Goal: Task Accomplishment & Management: Use online tool/utility

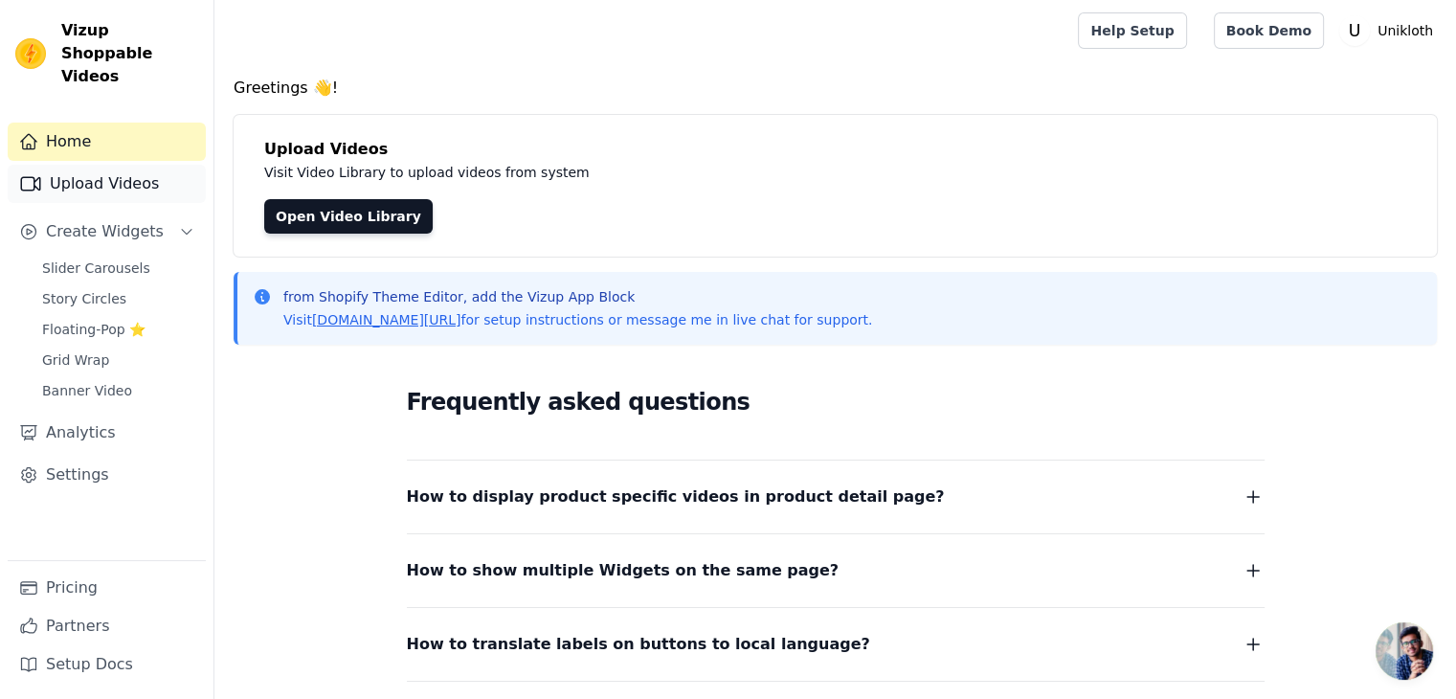
click at [123, 170] on link "Upload Videos" at bounding box center [107, 184] width 198 height 38
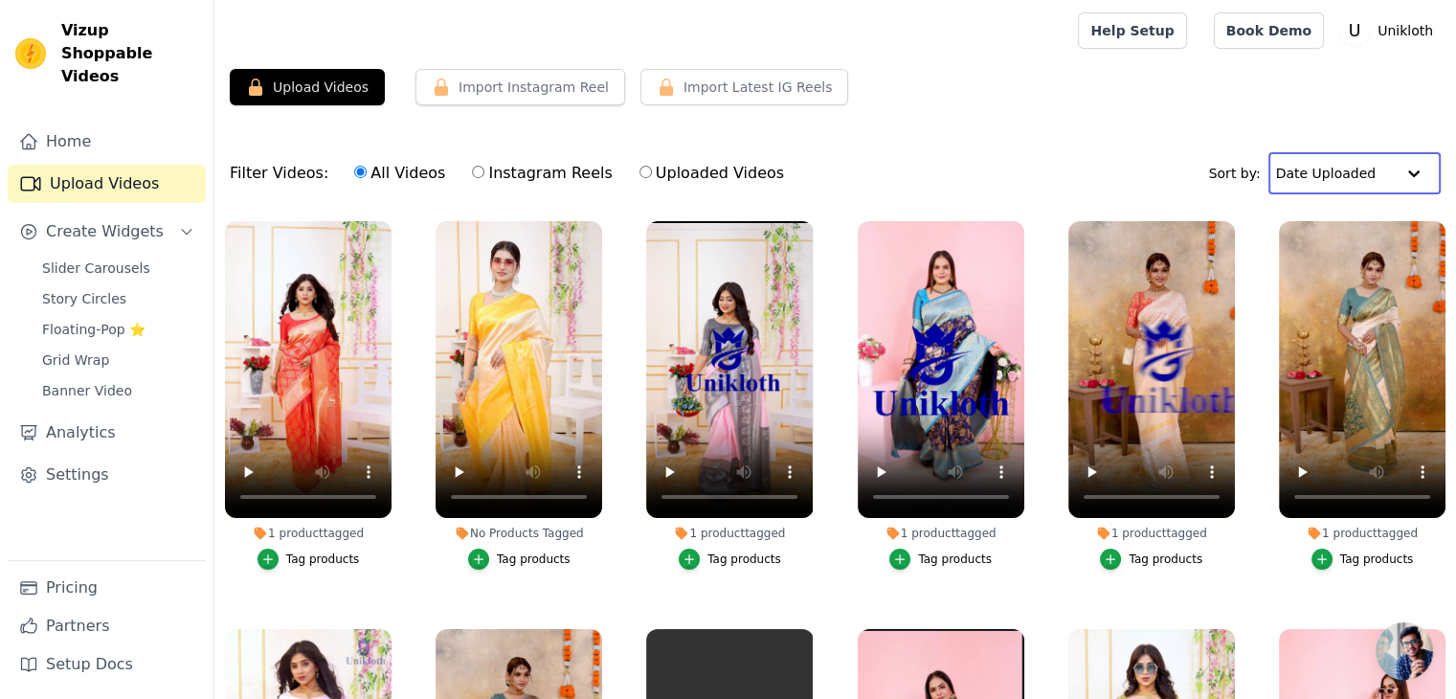
click at [1309, 171] on input "text" at bounding box center [1335, 173] width 119 height 38
click at [1131, 124] on div "Upload Videos Import Instagram Reel Import Latest Instagram Reels Import Latest…" at bounding box center [835, 458] width 1242 height 779
click at [1004, 85] on div "Upload Videos Import Instagram Reel Import Latest Instagram Reels Import Latest…" at bounding box center [835, 95] width 1242 height 52
click at [99, 220] on span "Create Widgets" at bounding box center [105, 231] width 118 height 23
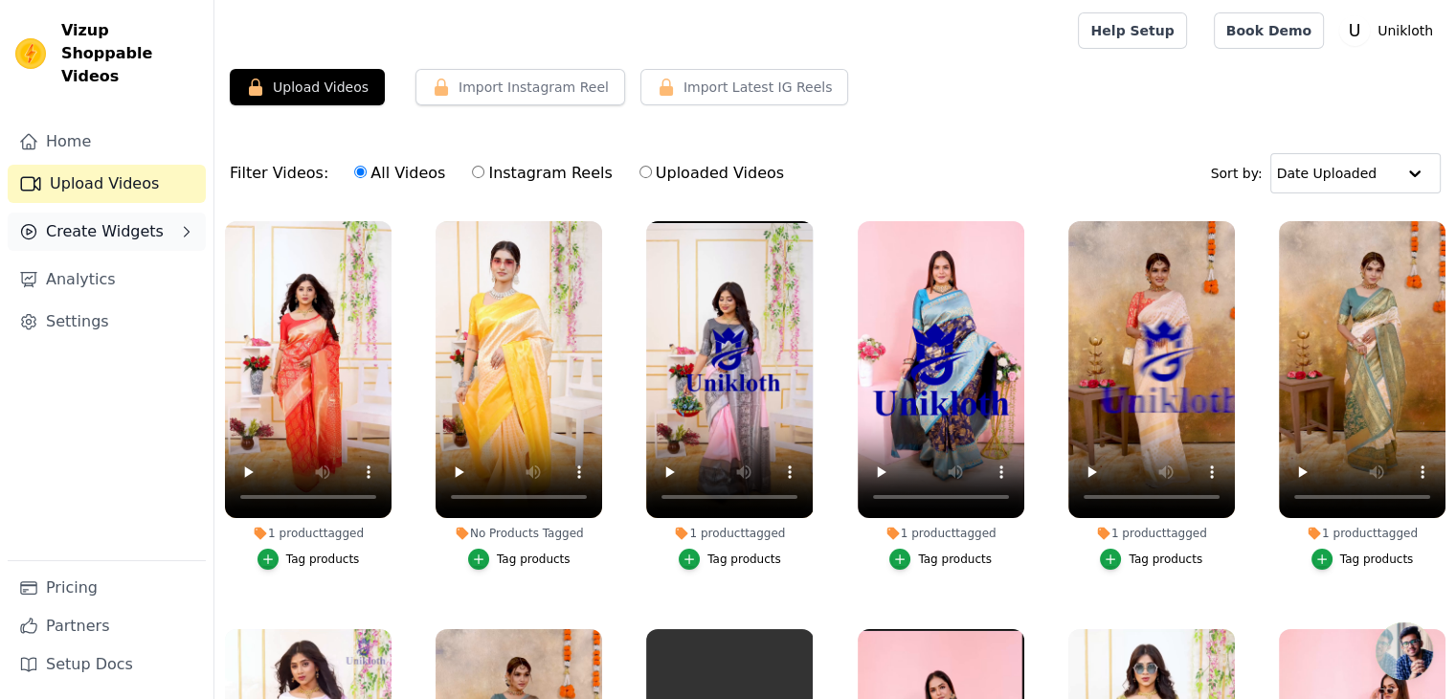
click at [99, 220] on span "Create Widgets" at bounding box center [105, 231] width 118 height 23
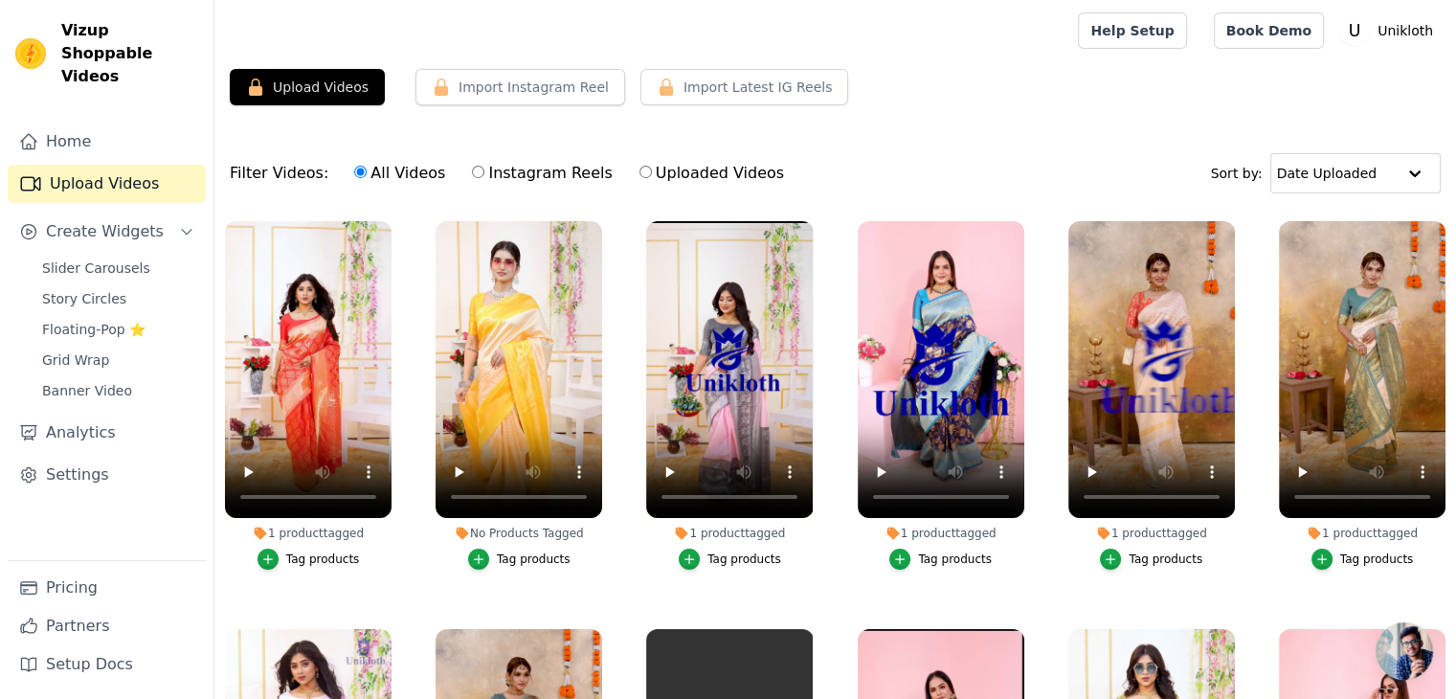
click at [640, 167] on input "Uploaded Videos" at bounding box center [646, 172] width 12 height 12
radio input "true"
click at [354, 169] on input "All Videos" at bounding box center [360, 172] width 12 height 12
radio input "true"
click at [341, 91] on button "Upload Videos" at bounding box center [307, 87] width 155 height 36
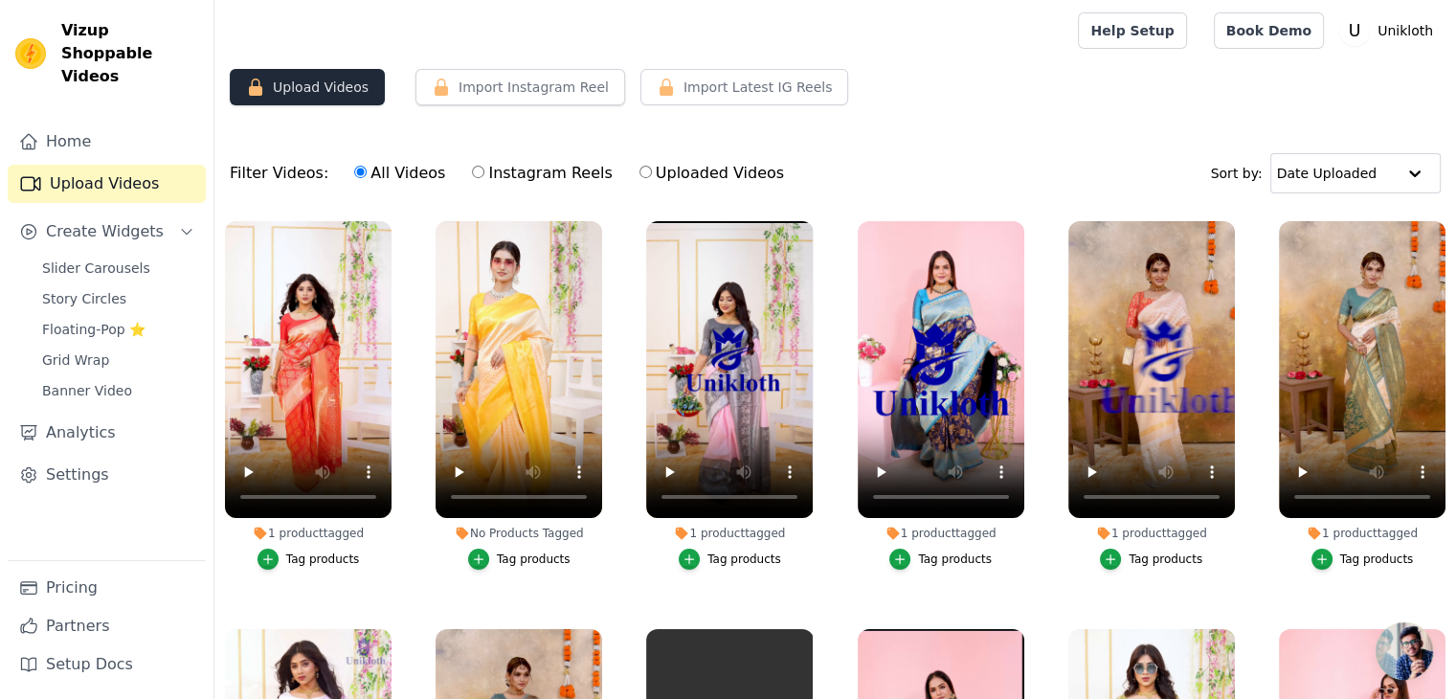
click at [341, 91] on button "Upload Videos" at bounding box center [307, 87] width 155 height 36
click at [345, 120] on div "Upload Videos Import Instagram Reel Import Latest Instagram Reels Import Latest…" at bounding box center [835, 458] width 1242 height 779
click at [326, 78] on button "Upload Videos" at bounding box center [307, 87] width 155 height 36
click at [324, 90] on button "Upload Videos" at bounding box center [307, 87] width 155 height 36
click at [498, 80] on button "Import Instagram Reel" at bounding box center [521, 87] width 210 height 36
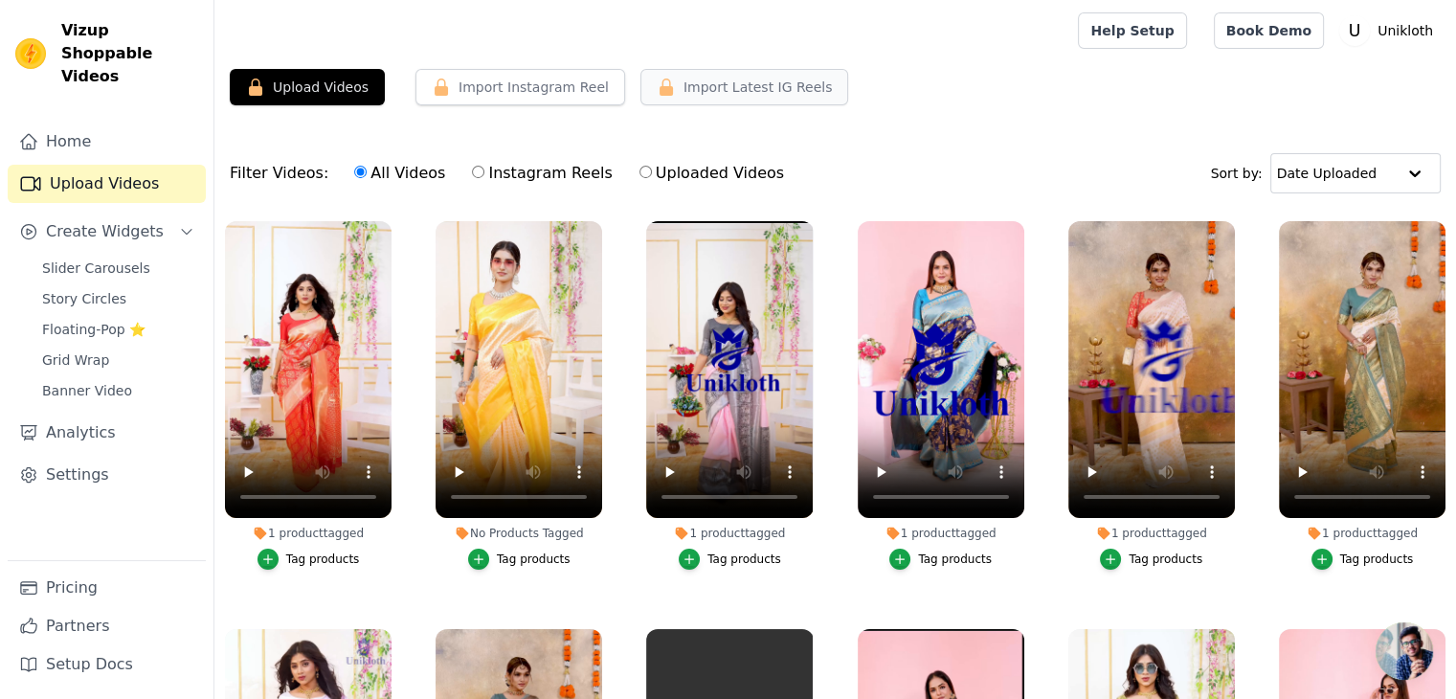
click at [696, 97] on button "Import Latest IG Reels" at bounding box center [745, 87] width 209 height 36
click at [338, 103] on button "Upload Videos" at bounding box center [307, 87] width 155 height 36
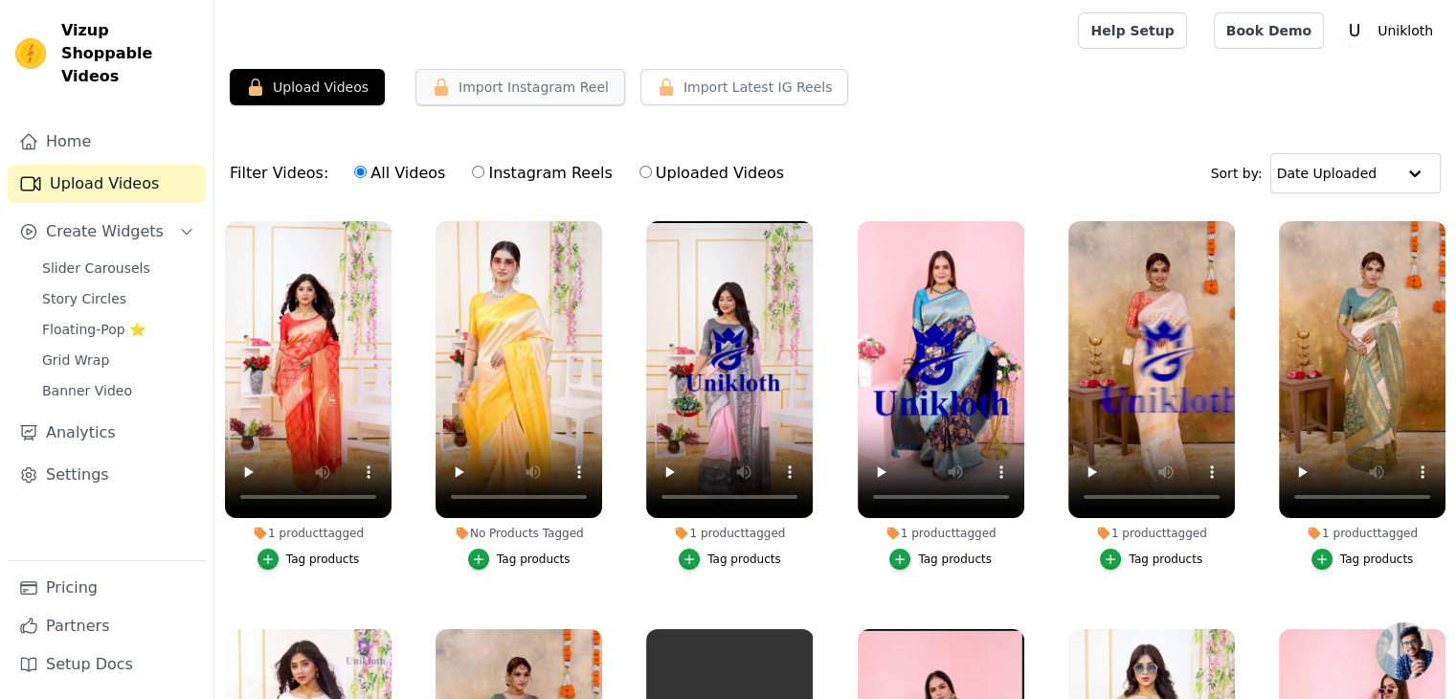
click at [463, 89] on button "Import Instagram Reel" at bounding box center [521, 87] width 210 height 36
click at [292, 91] on button "Upload Videos" at bounding box center [307, 87] width 155 height 36
click at [471, 169] on label "Instagram Reels" at bounding box center [542, 173] width 142 height 25
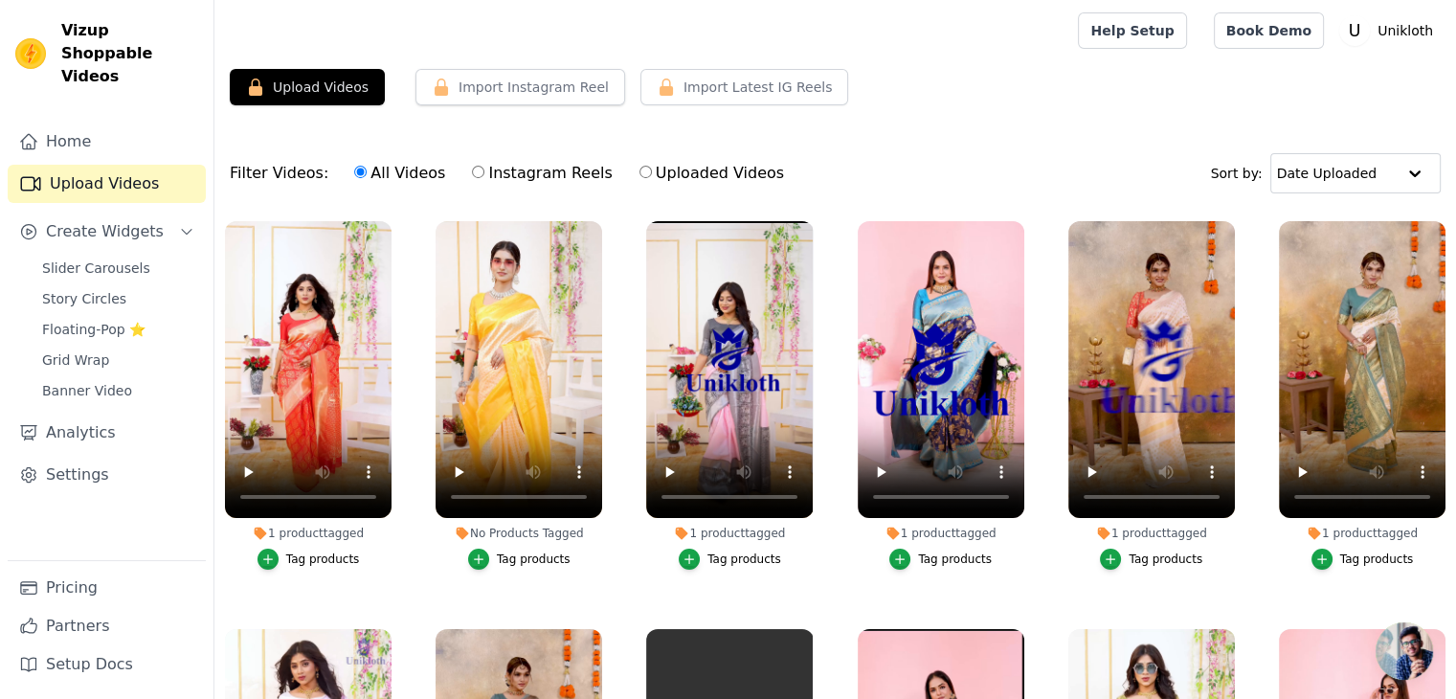
click at [472, 169] on input "Instagram Reels" at bounding box center [478, 172] width 12 height 12
radio input "true"
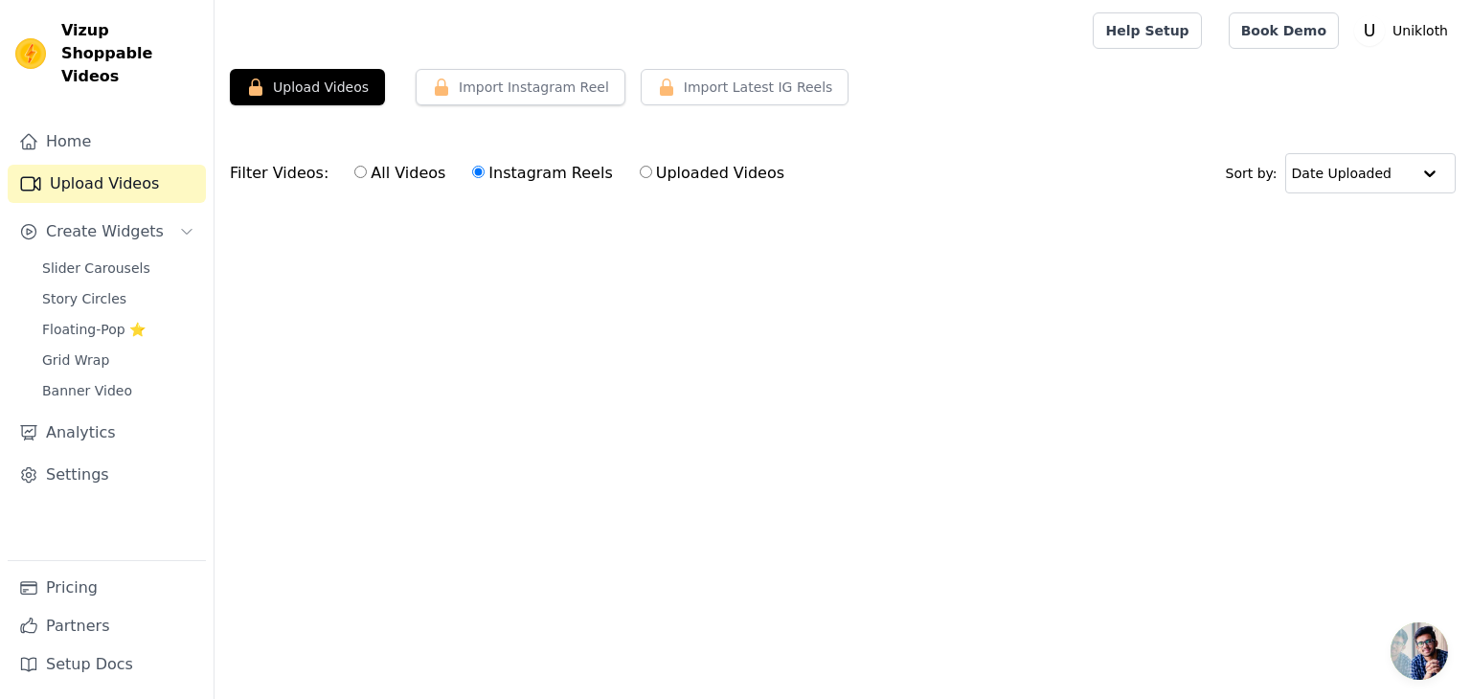
click at [354, 170] on input "All Videos" at bounding box center [360, 172] width 12 height 12
radio input "true"
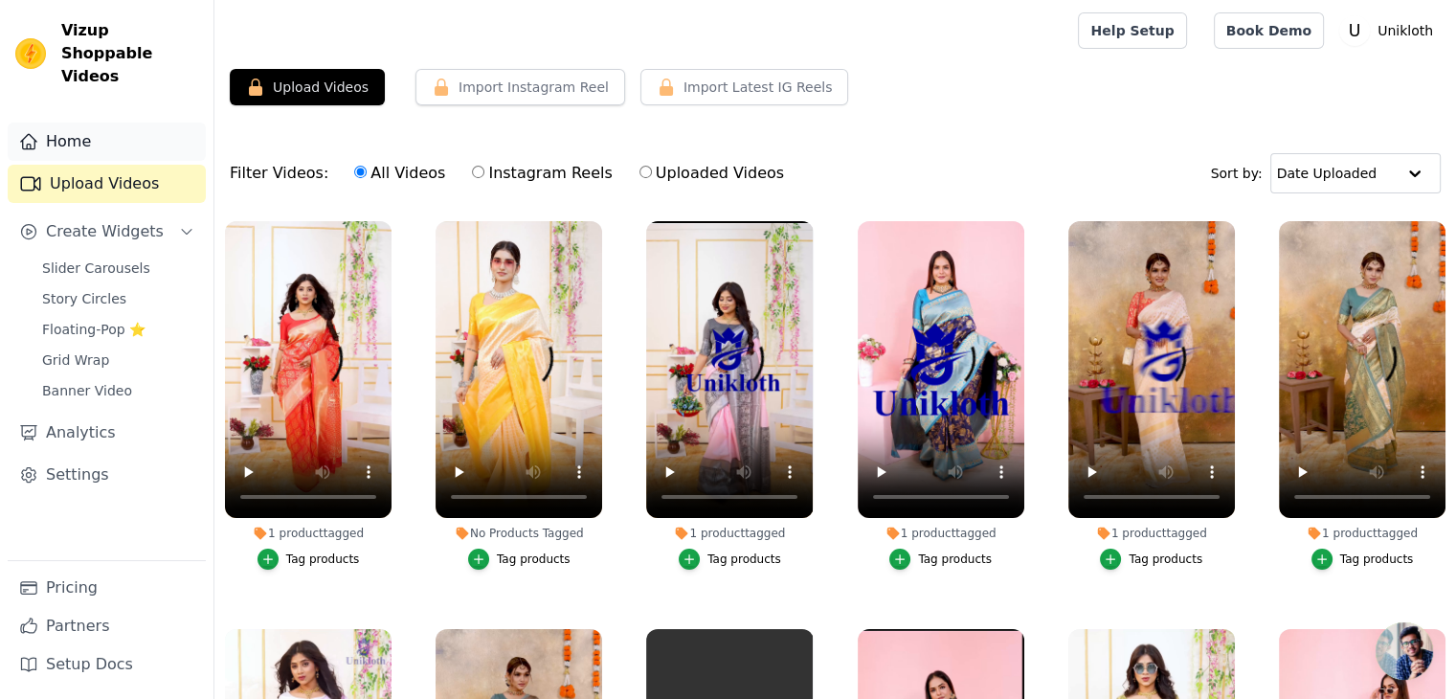
click at [97, 123] on link "Home" at bounding box center [107, 142] width 198 height 38
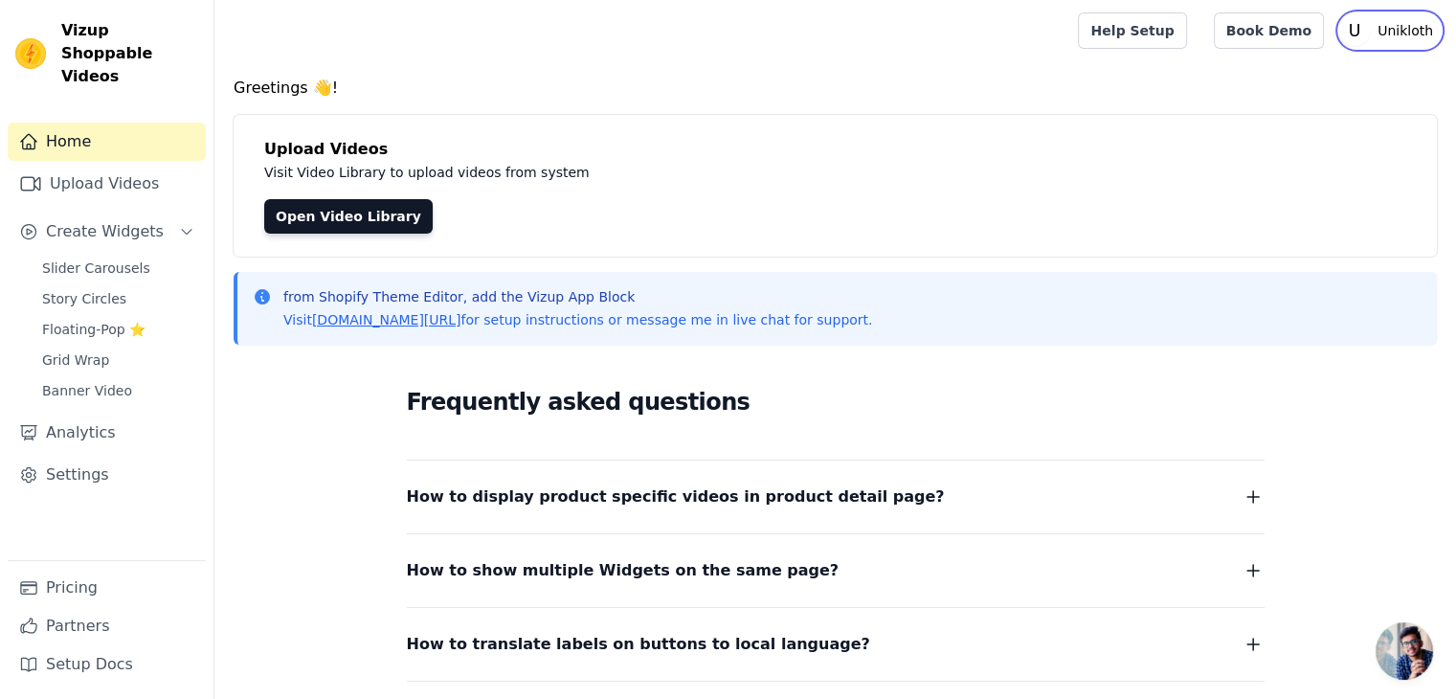
click at [1404, 34] on p "Unikloth" at bounding box center [1405, 30] width 71 height 34
click at [1285, 144] on link "Sign out" at bounding box center [1349, 148] width 184 height 34
click at [311, 215] on link "Open Video Library" at bounding box center [348, 216] width 169 height 34
click at [126, 165] on link "Upload Videos" at bounding box center [107, 184] width 198 height 38
